Goal: Download file/media

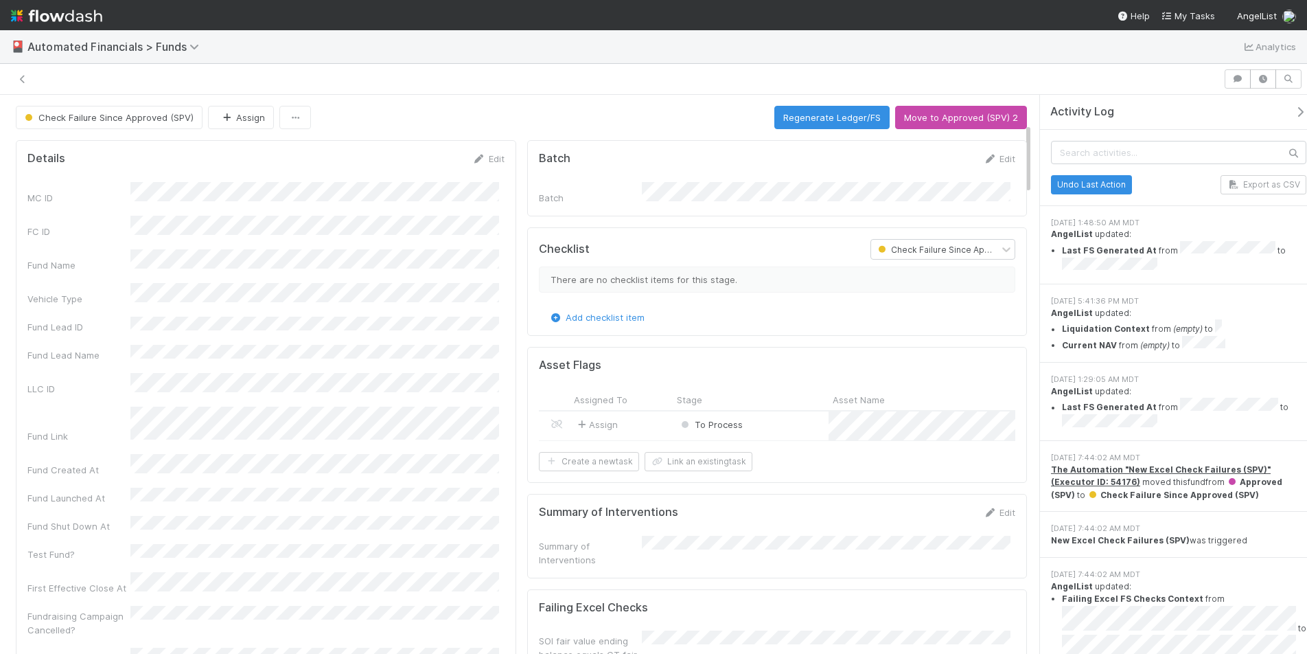
scroll to position [222, 0]
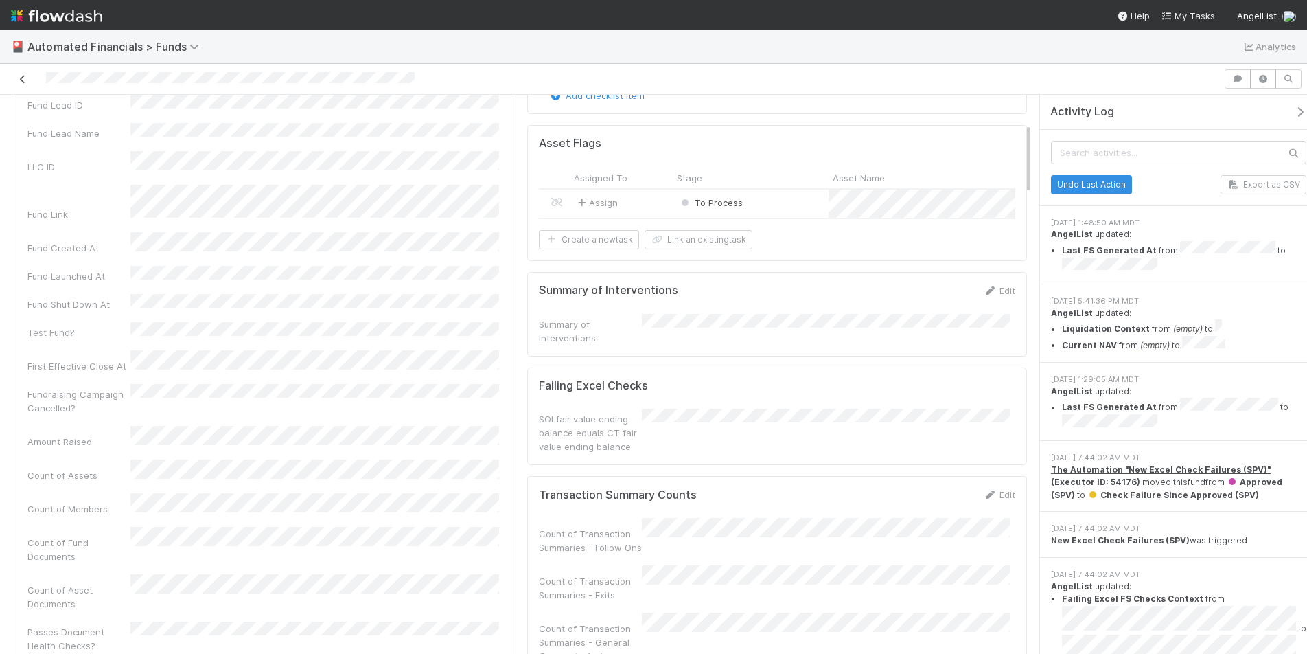
click at [25, 81] on icon at bounding box center [23, 79] width 14 height 9
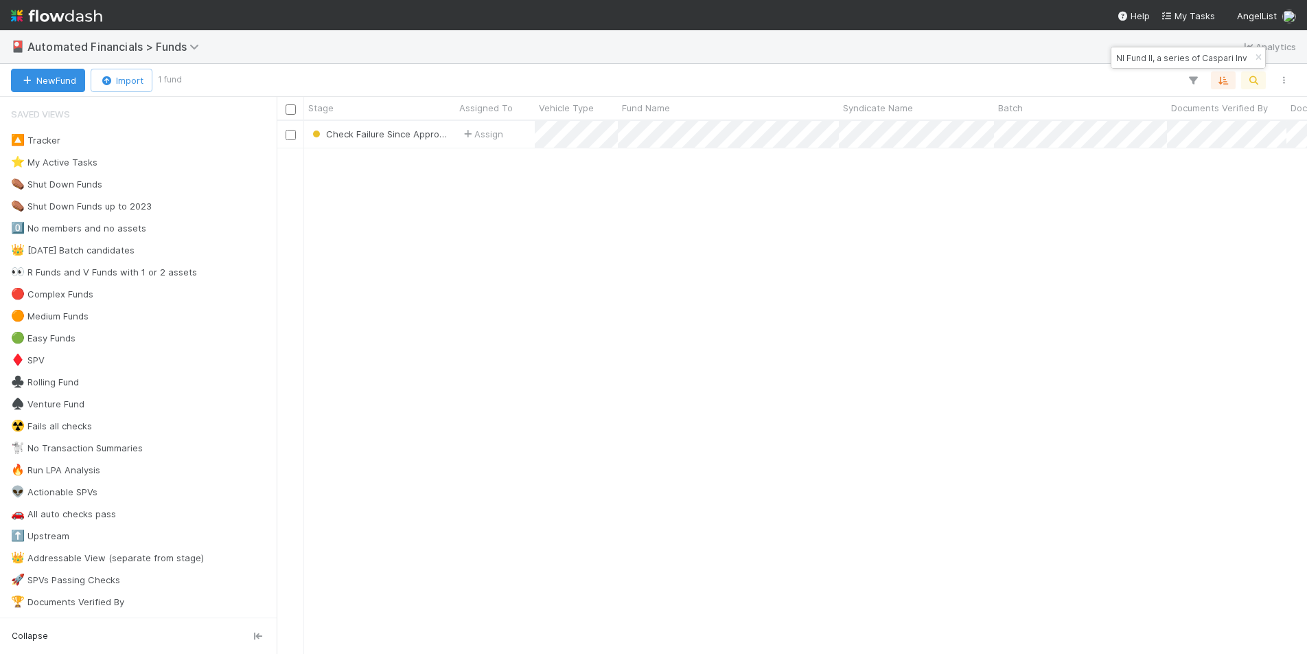
scroll to position [523, 1020]
click at [1257, 56] on icon "button" at bounding box center [1259, 58] width 14 height 8
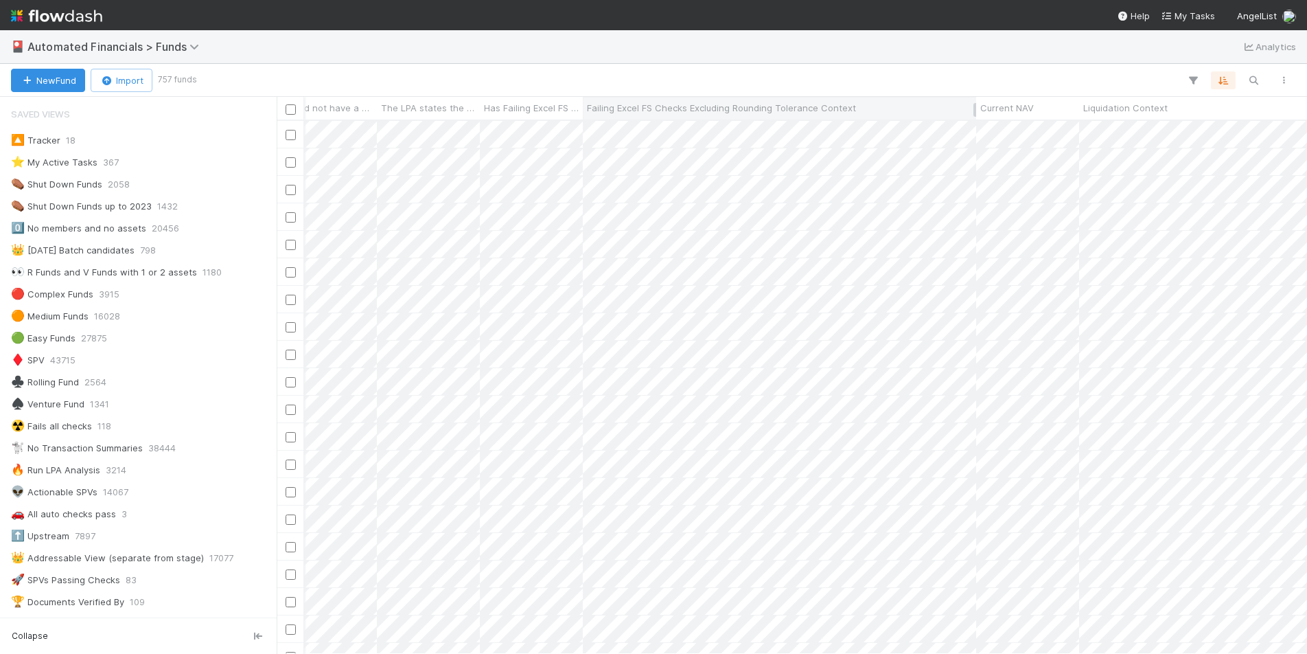
click at [759, 108] on span "Failing Excel FS Checks Excluding Rounding Tolerance Context" at bounding box center [721, 108] width 269 height 14
click at [710, 129] on div "Sort A → Z" at bounding box center [666, 134] width 157 height 21
click at [1226, 84] on icon "button" at bounding box center [1224, 80] width 14 height 12
click at [1217, 130] on icon at bounding box center [1216, 134] width 14 height 8
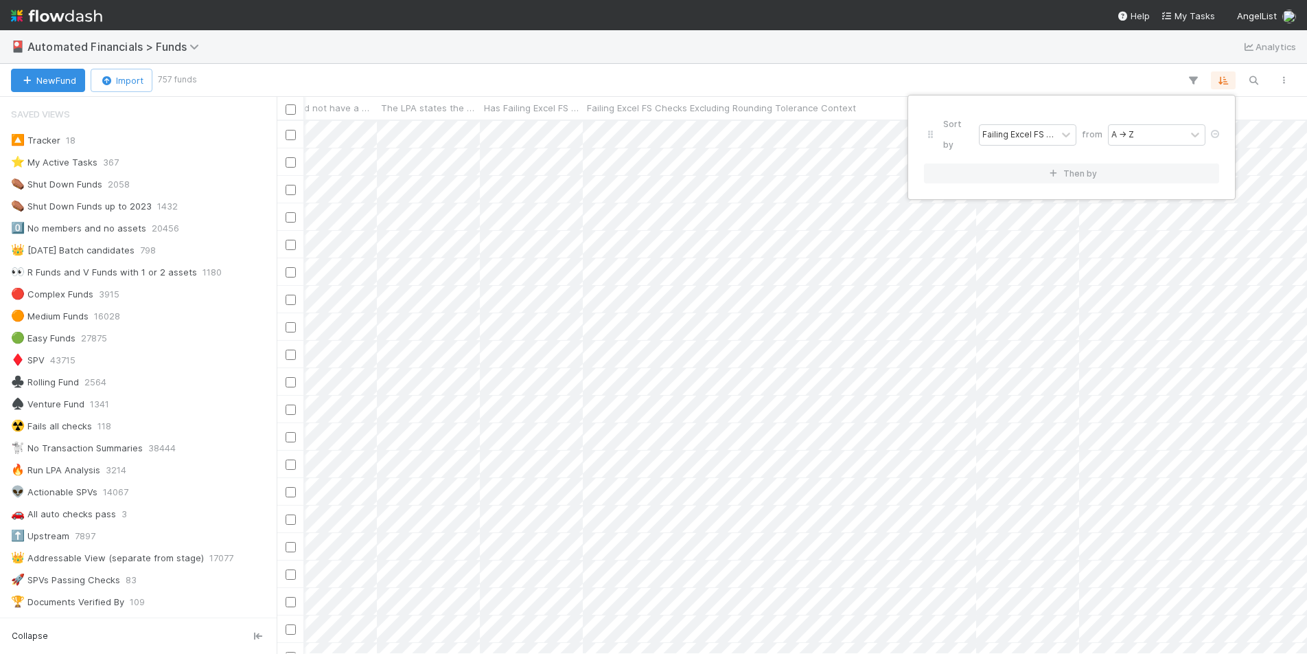
click at [732, 82] on div "Sort by Failing Excel FS Checks Excluding Rounding Tolerance Context from A → Z…" at bounding box center [653, 327] width 1307 height 654
click at [820, 76] on div "Sort by Failing Excel FS Checks Excluding Rounding Tolerance Context from A → Z…" at bounding box center [653, 327] width 1307 height 654
click at [1195, 82] on icon "button" at bounding box center [1194, 80] width 14 height 12
click at [982, 123] on button "Add Filter" at bounding box center [983, 122] width 412 height 20
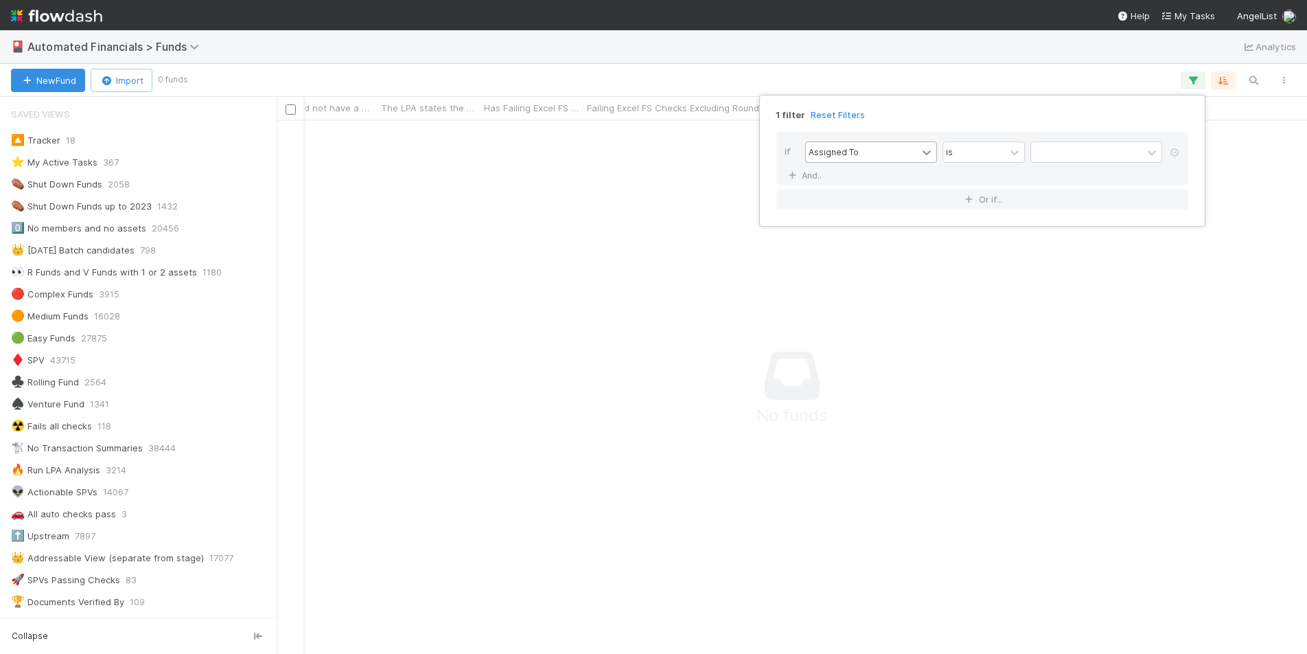
click at [920, 154] on icon at bounding box center [927, 153] width 14 height 14
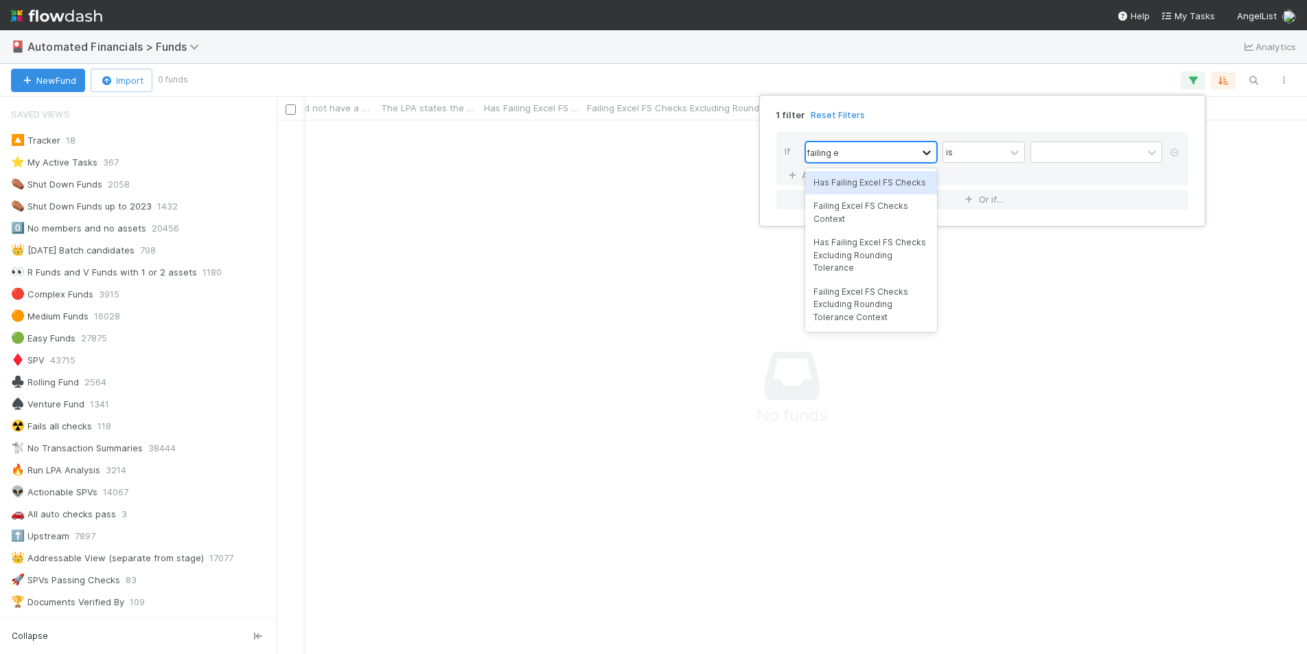
type input "failing ex"
click at [862, 319] on div "Failing Excel FS Checks Excluding Rounding Tolerance Context" at bounding box center [871, 304] width 132 height 49
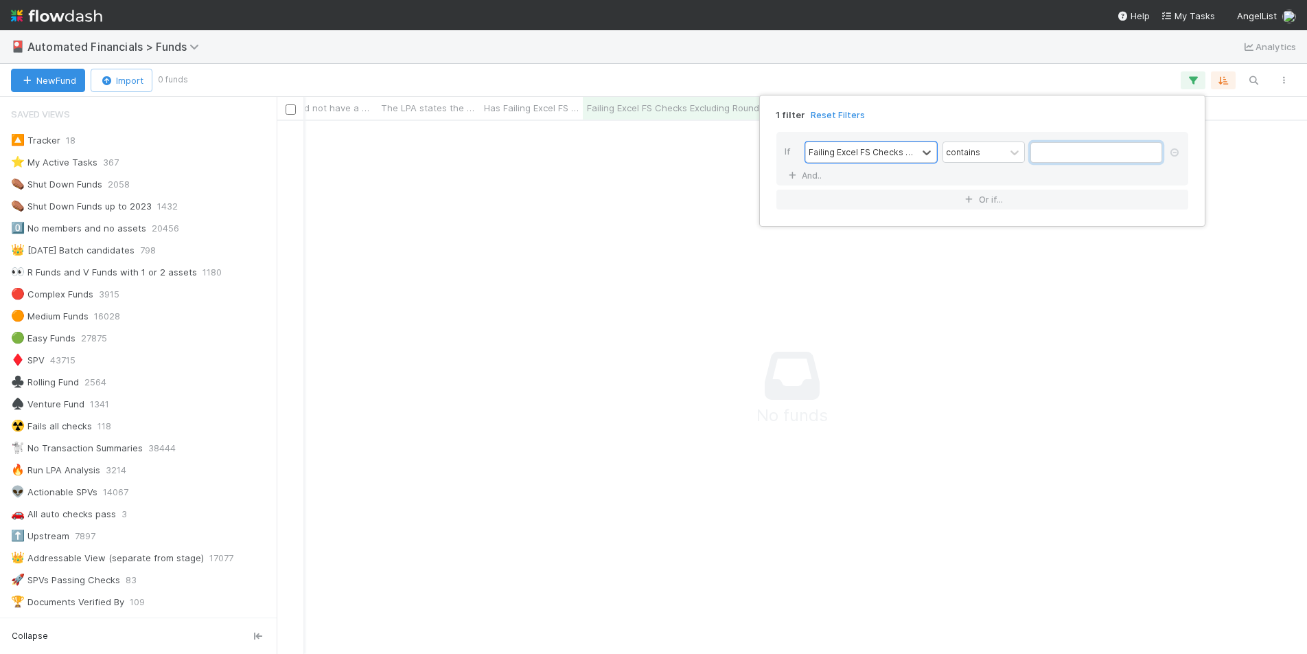
click at [1054, 156] on input "text" at bounding box center [1097, 152] width 132 height 21
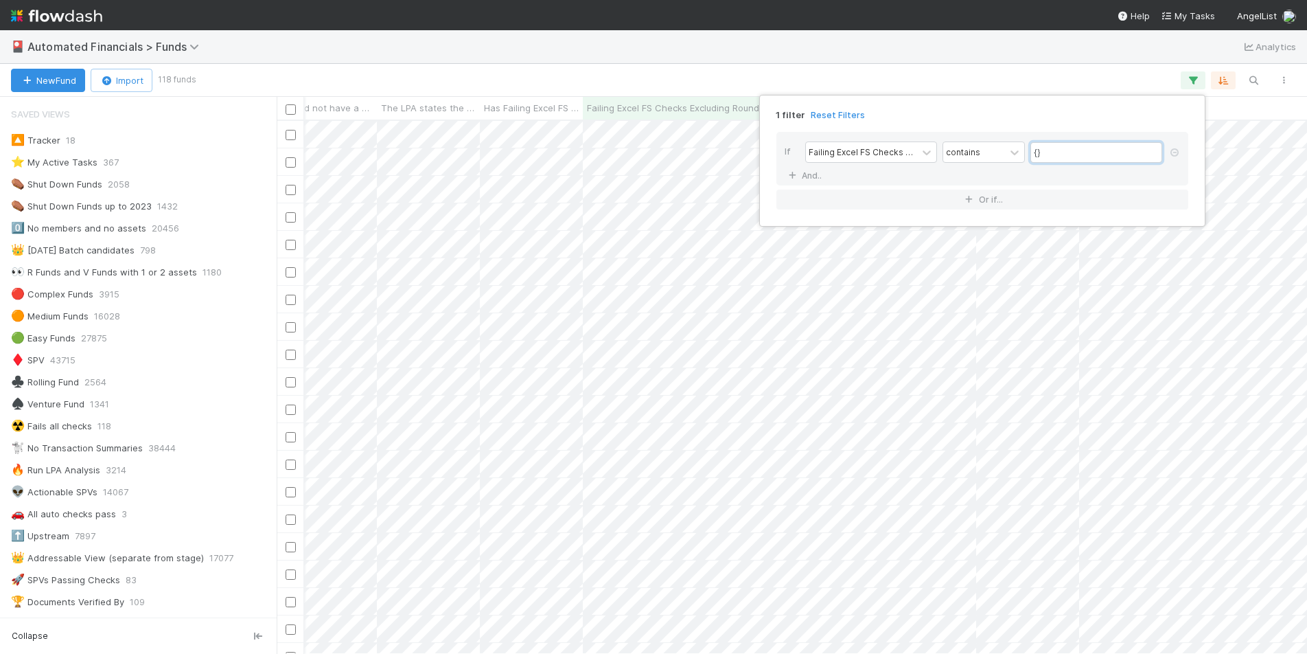
type input "{}"
click at [984, 78] on div "1 filter Reset Filters If Failing Excel FS Checks Excluding Rounding Tolerance …" at bounding box center [653, 327] width 1307 height 654
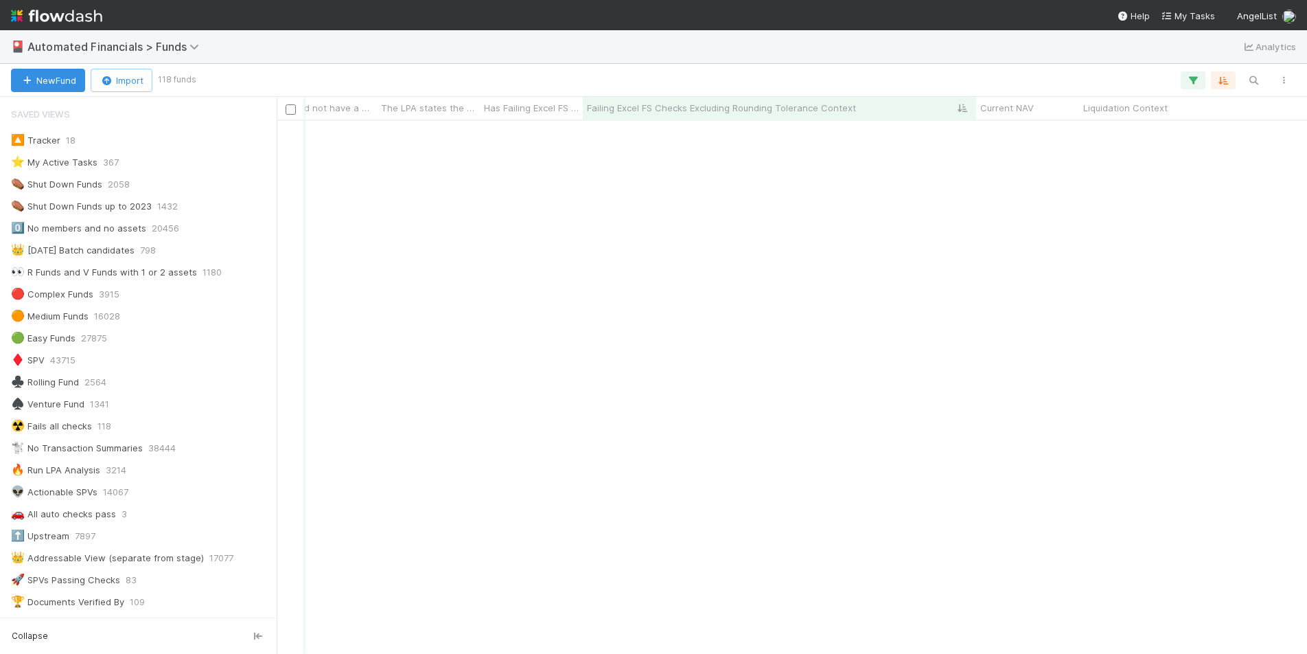
scroll to position [0, 17770]
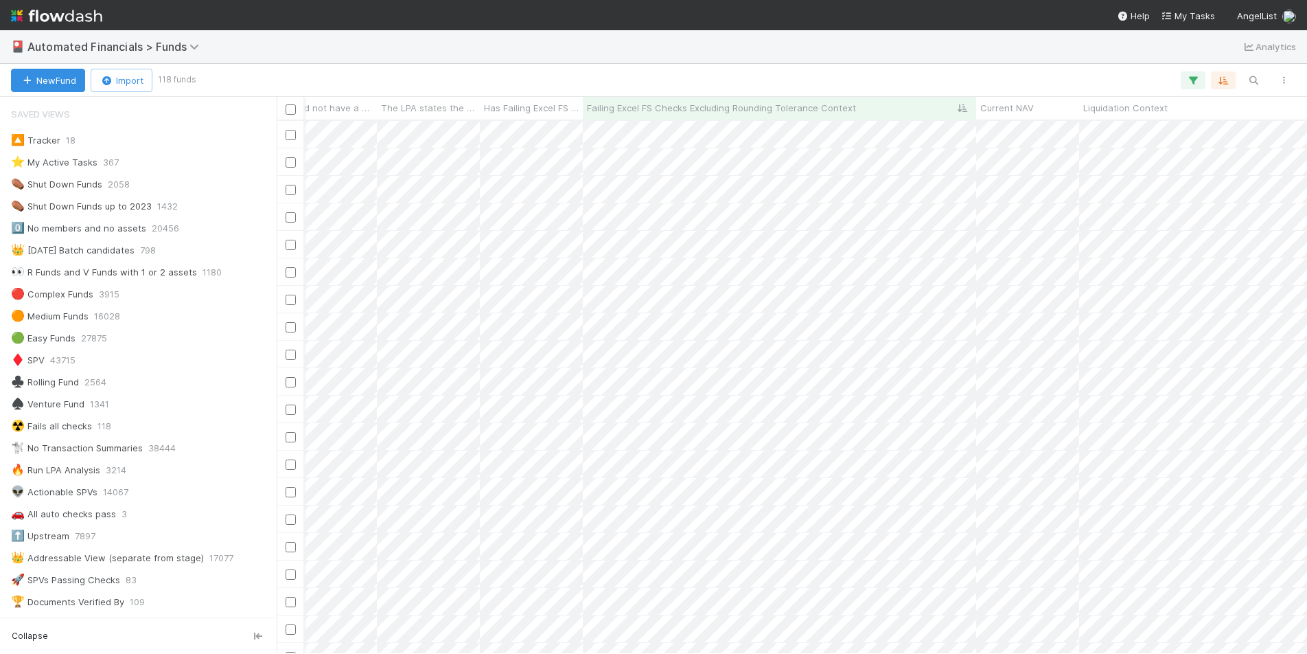
click at [943, 75] on div at bounding box center [747, 80] width 1106 height 18
click at [1196, 80] on icon "button" at bounding box center [1194, 80] width 14 height 12
click at [832, 117] on link "Reset Filters" at bounding box center [838, 115] width 54 height 12
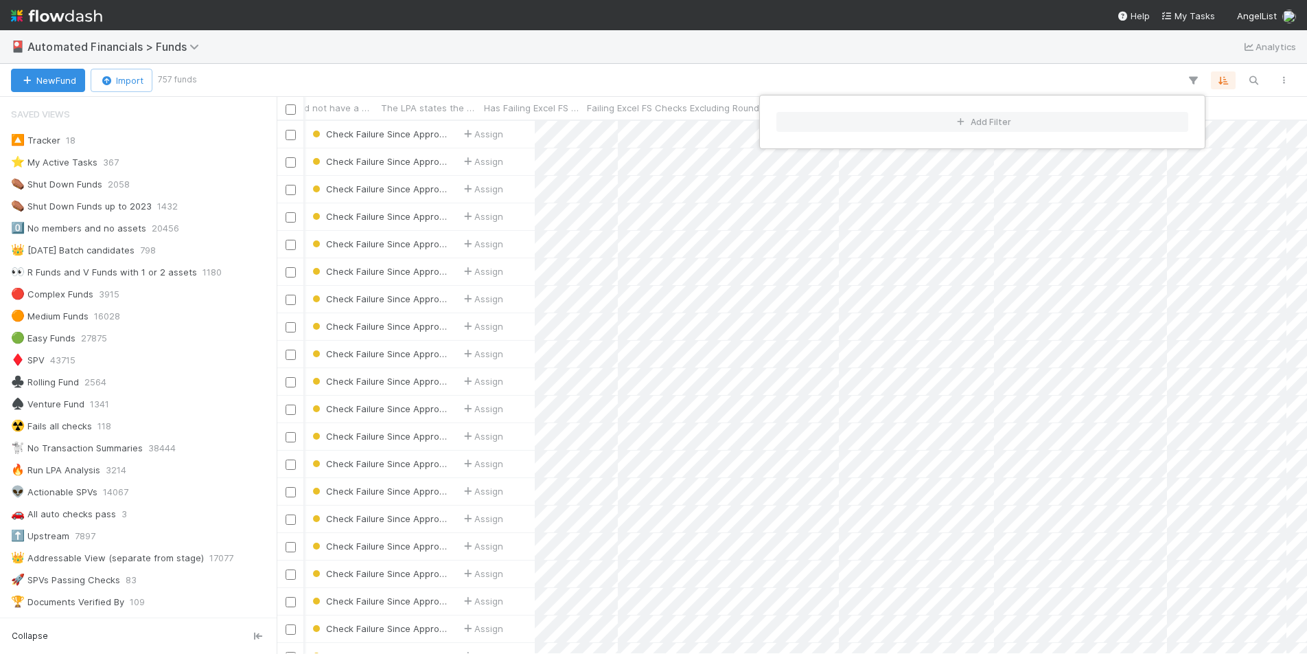
scroll to position [523, 1020]
click at [722, 79] on div "Add Filter" at bounding box center [653, 327] width 1307 height 654
click at [1082, 77] on div "Add Filter" at bounding box center [653, 327] width 1307 height 654
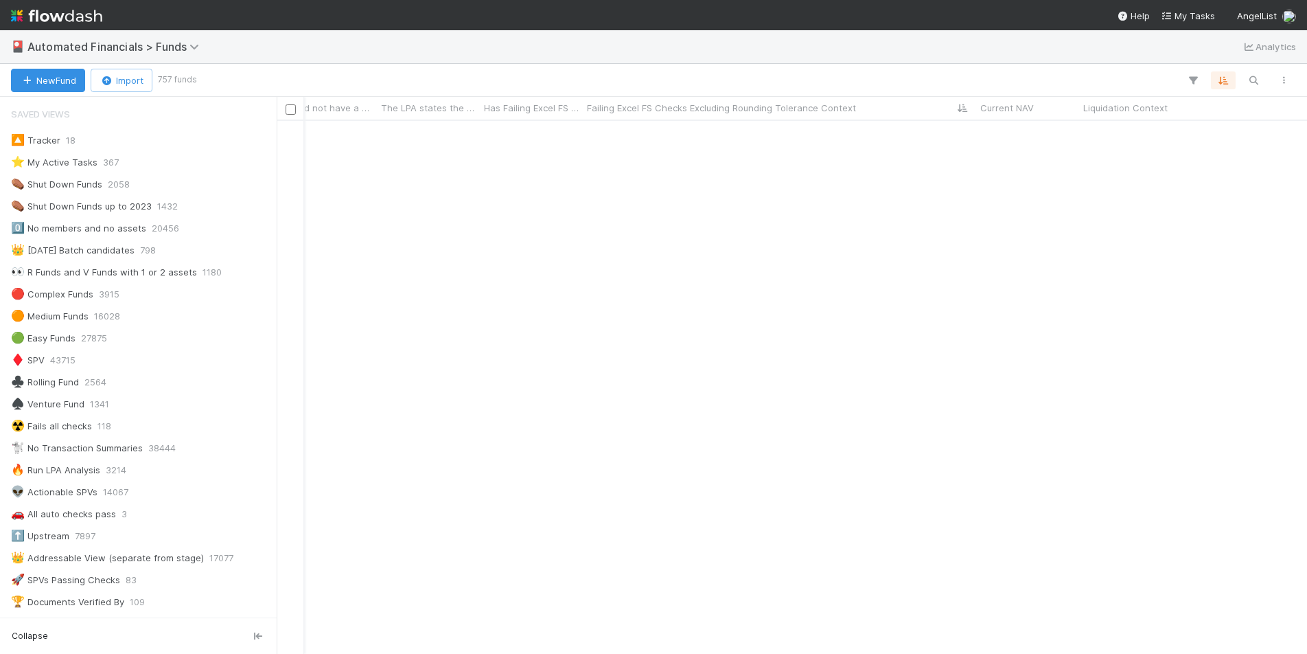
scroll to position [18702, 17770]
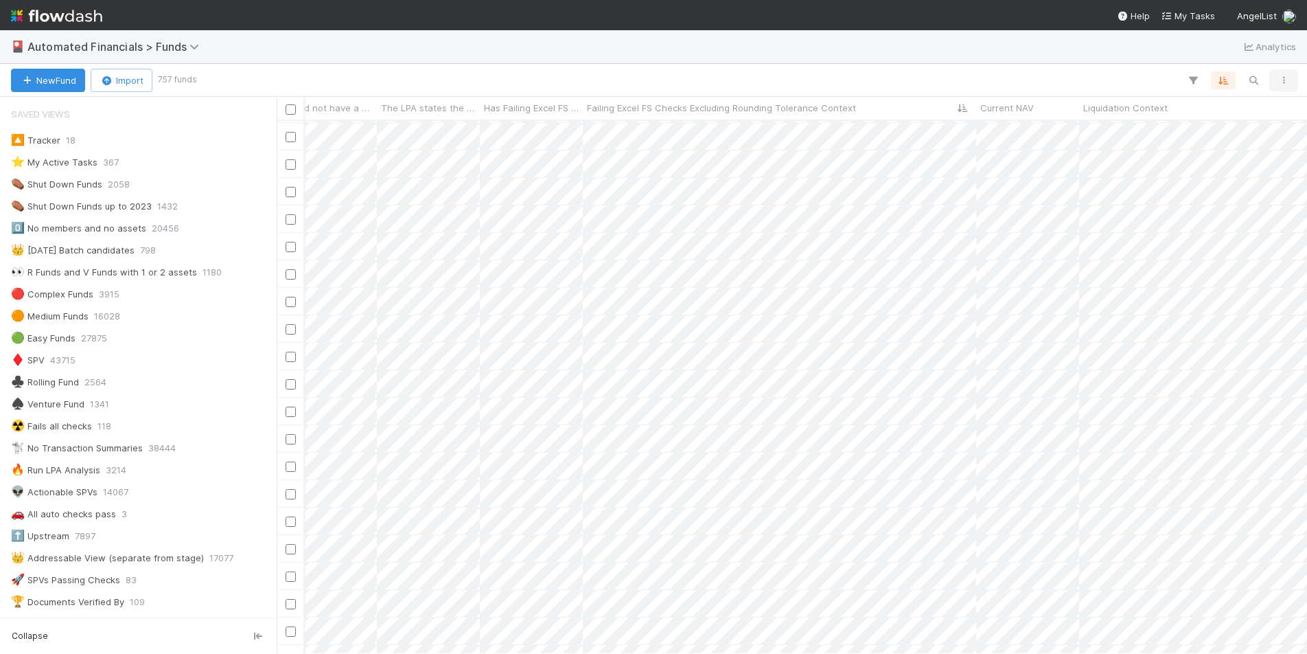
click at [1290, 82] on icon "button" at bounding box center [1284, 80] width 14 height 8
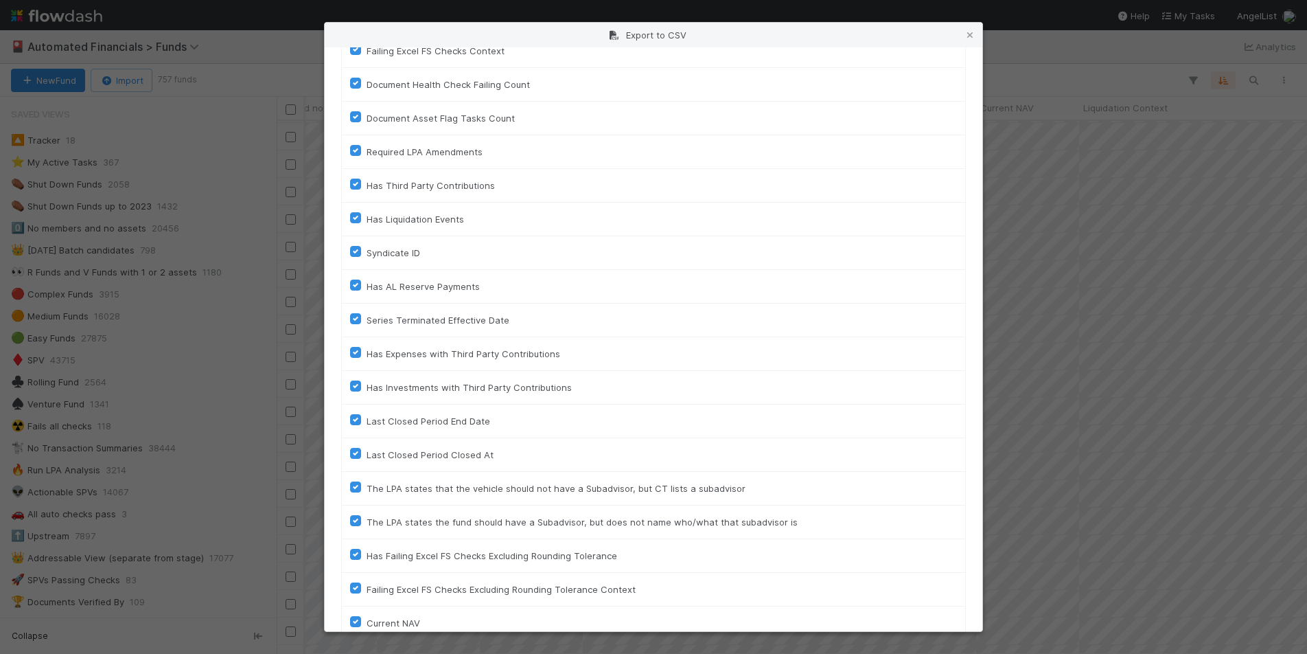
scroll to position [3040, 0]
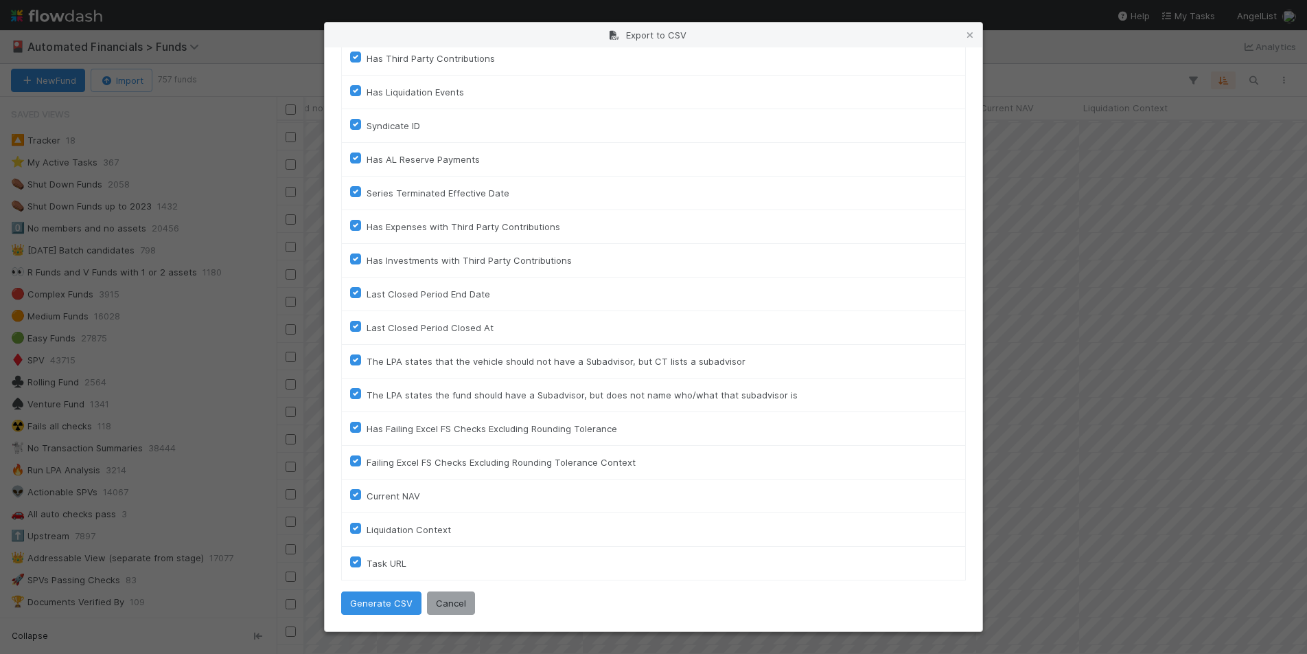
click at [378, 589] on div "Your current view, with a total of 757 funds , will be exported. Column Stage A…" at bounding box center [654, 339] width 658 height 584
click at [378, 603] on button "Generate CSV" at bounding box center [381, 602] width 80 height 23
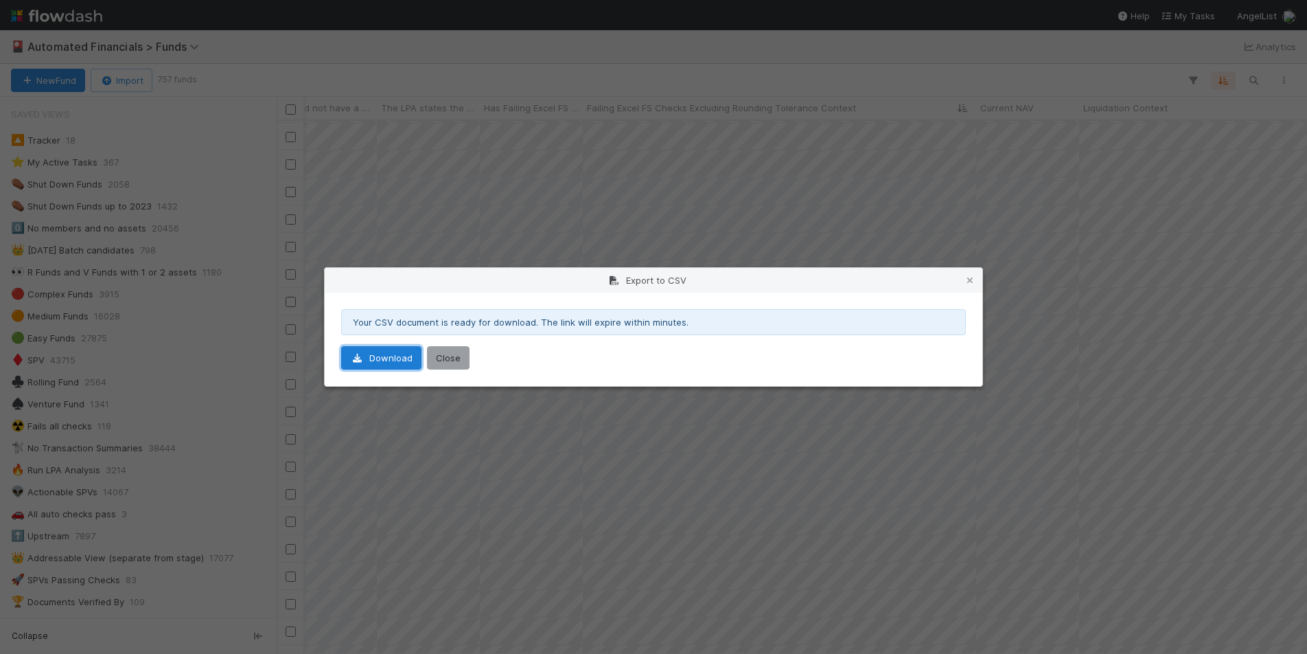
click at [372, 347] on link "Download" at bounding box center [381, 357] width 80 height 23
click at [455, 361] on button "Close" at bounding box center [448, 357] width 43 height 23
